Goal: Task Accomplishment & Management: Complete application form

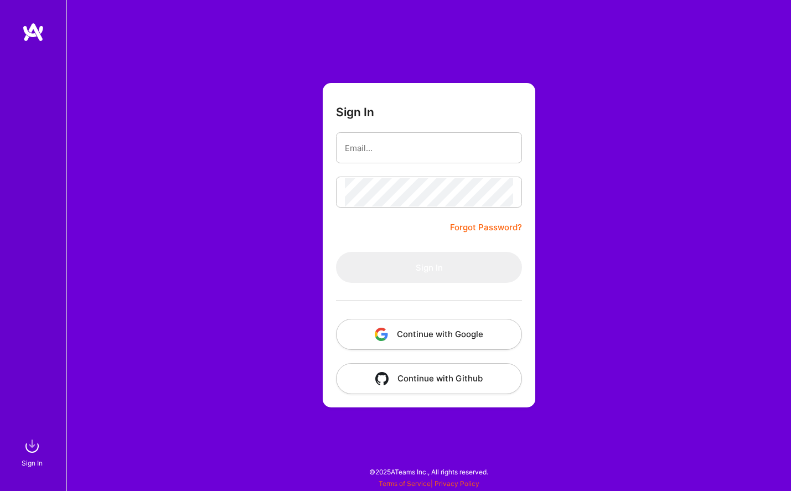
click at [414, 336] on button "Continue with Google" at bounding box center [429, 334] width 186 height 31
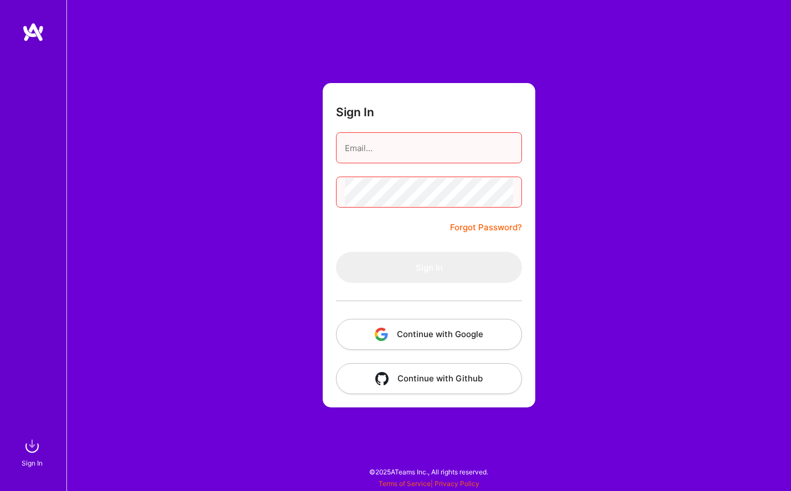
click at [357, 148] on input "email" at bounding box center [429, 148] width 168 height 28
type input "[PERSON_NAME][EMAIL_ADDRESS][PERSON_NAME][DOMAIN_NAME]"
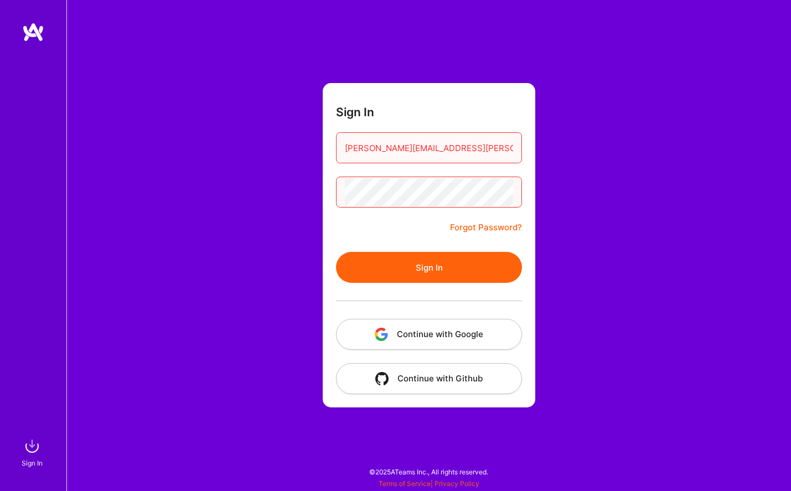
click at [424, 253] on button "Sign In" at bounding box center [429, 267] width 186 height 31
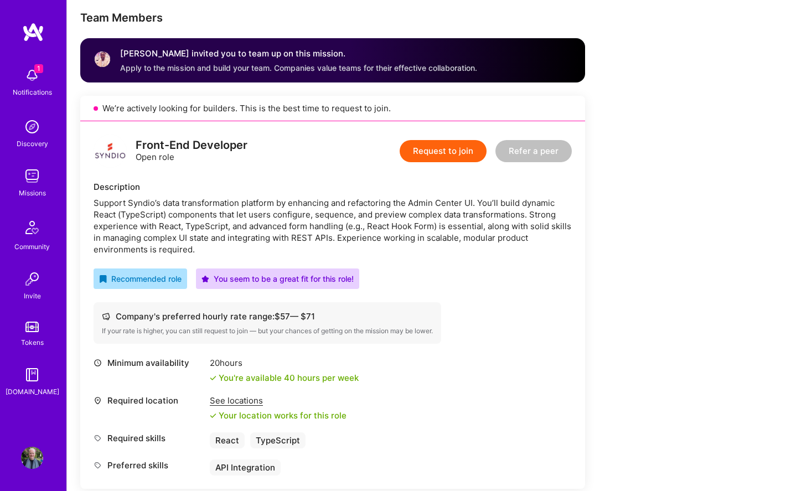
scroll to position [216, 0]
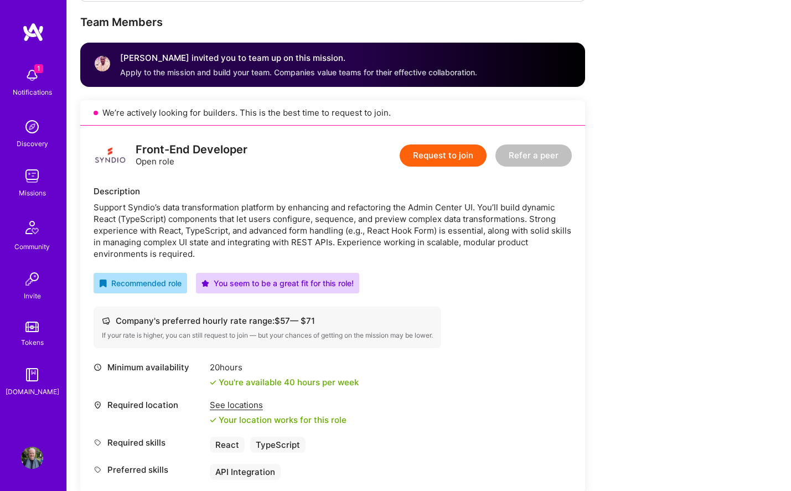
click at [439, 156] on button "Request to join" at bounding box center [443, 155] width 87 height 22
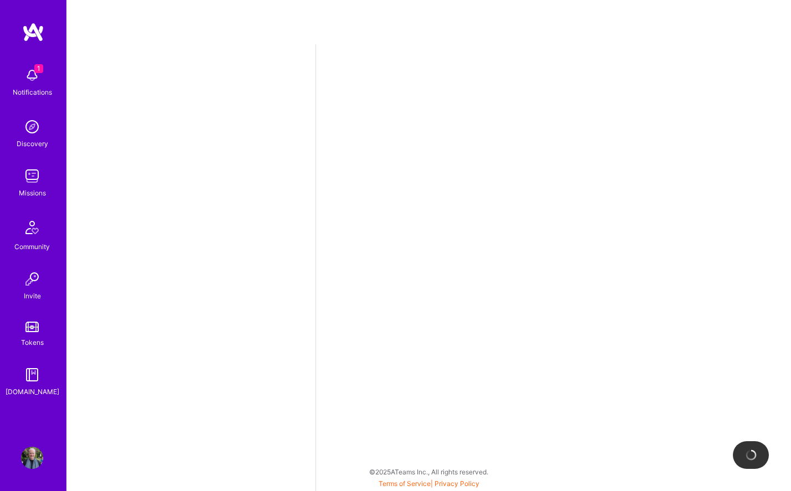
select select "US"
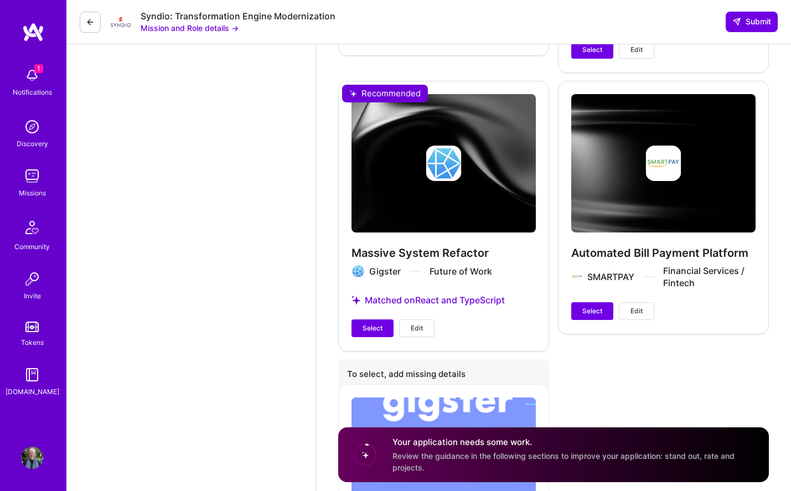
scroll to position [1760, 0]
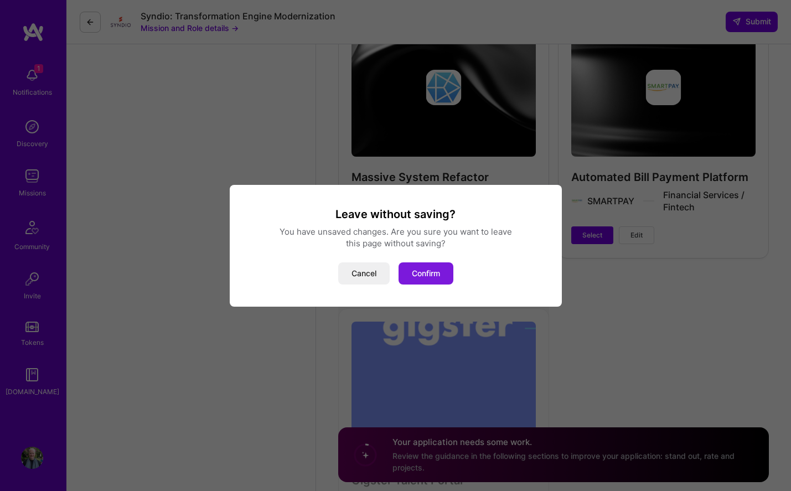
click at [436, 270] on button "Confirm" at bounding box center [425, 273] width 55 height 22
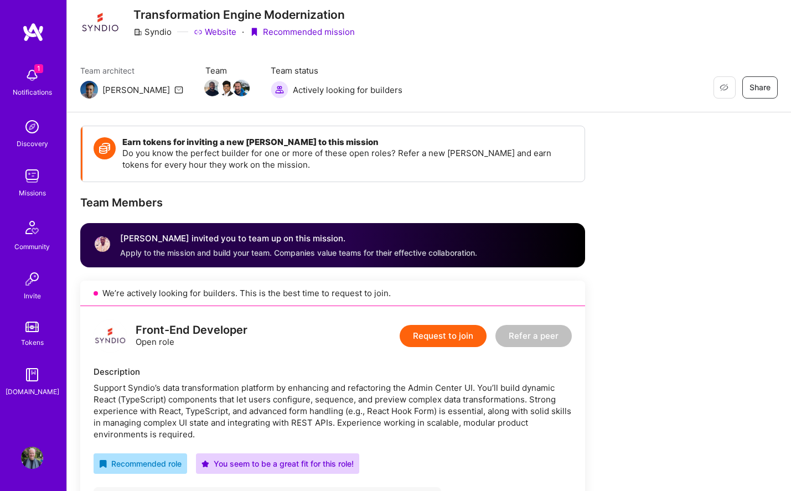
scroll to position [42, 0]
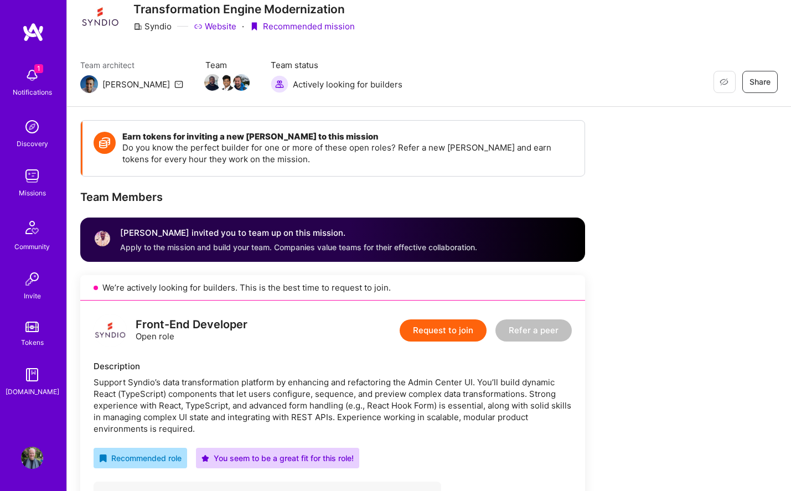
click at [227, 27] on link "Website" at bounding box center [215, 26] width 43 height 12
